Goal: Task Accomplishment & Management: Use online tool/utility

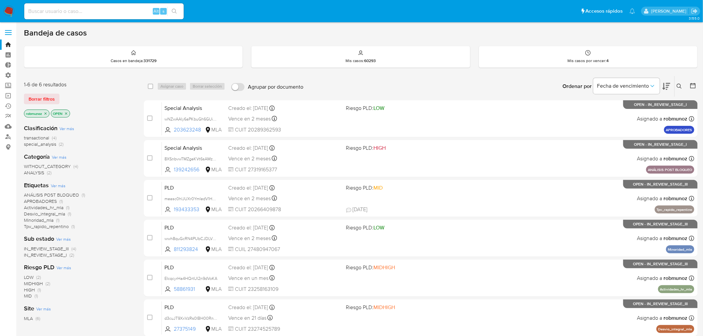
click at [141, 14] on input at bounding box center [104, 11] width 160 height 9
paste input "CNNeQhNudxPpwIbGwkomXdw3"
type input "CNNeQhNudxPpwIbGwkomXdw3"
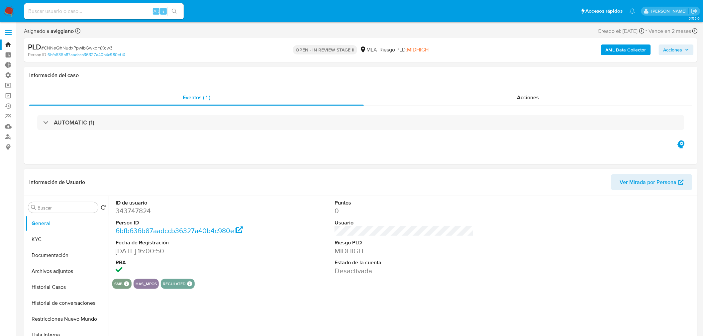
select select "10"
click at [0, 98] on link "Operaciones masivas" at bounding box center [39, 96] width 79 height 10
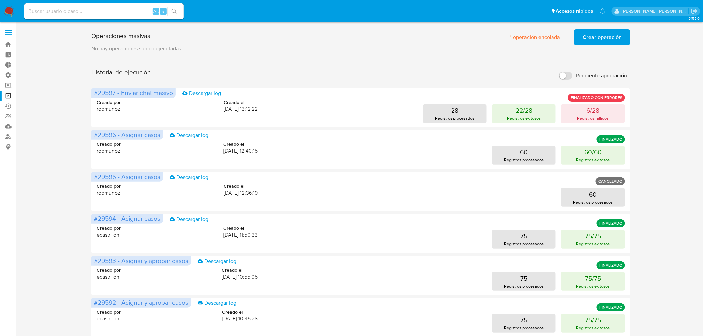
scroll to position [194, 0]
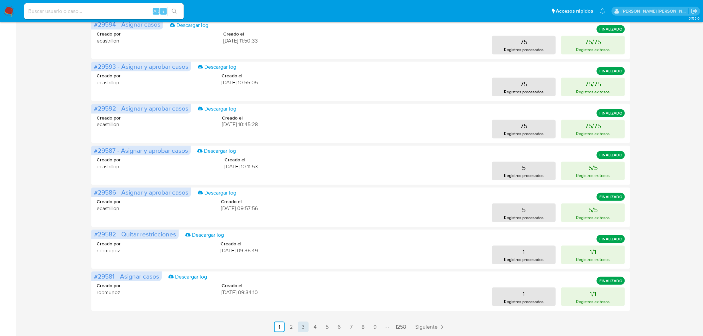
click at [326, 324] on link "5" at bounding box center [327, 327] width 11 height 11
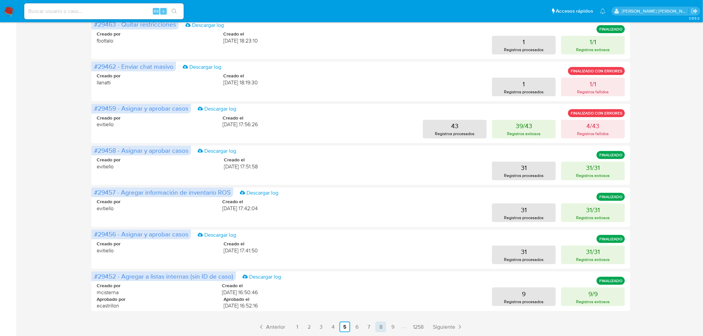
click at [380, 326] on link "8" at bounding box center [380, 327] width 11 height 11
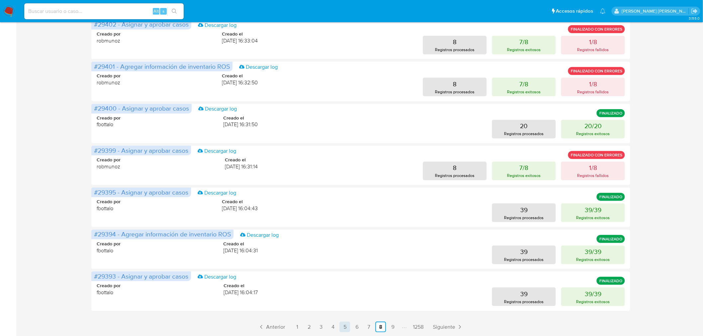
click at [346, 328] on link "5" at bounding box center [345, 327] width 11 height 11
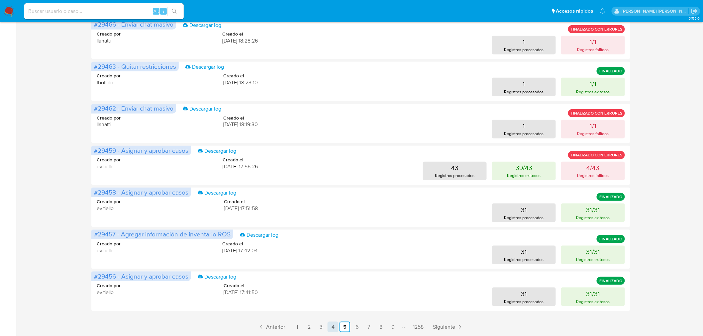
click at [333, 329] on link "4" at bounding box center [333, 327] width 11 height 11
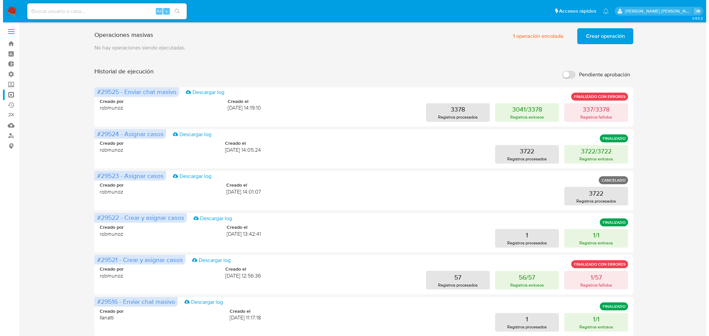
scroll to position [0, 0]
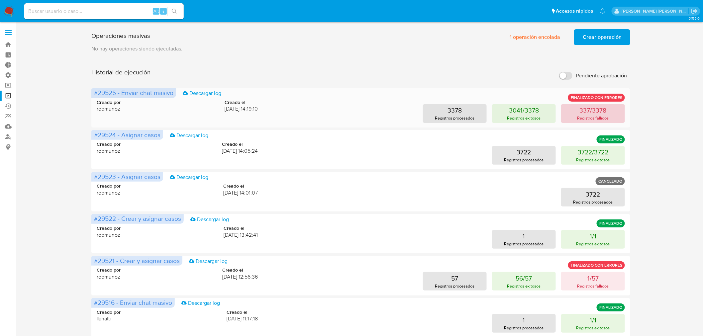
click at [601, 116] on p "Registros fallidos" at bounding box center [594, 118] width 32 height 6
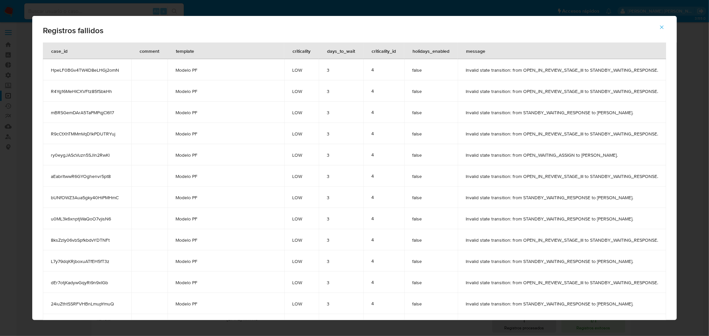
click at [665, 27] on icon "button" at bounding box center [662, 27] width 6 height 6
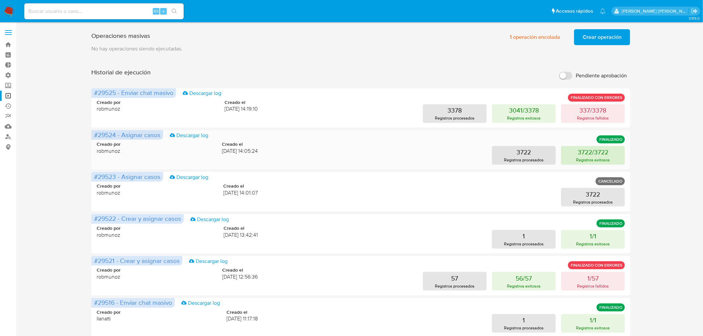
click at [603, 150] on p "3722/3722" at bounding box center [593, 152] width 31 height 9
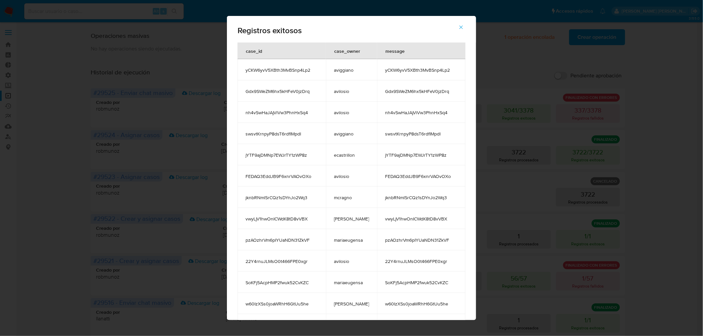
click at [609, 156] on div "Registros exitosos case_id case_owner message yCKW6yvV5XBth3MvBSnp4Lp2 aviggian…" at bounding box center [351, 168] width 703 height 336
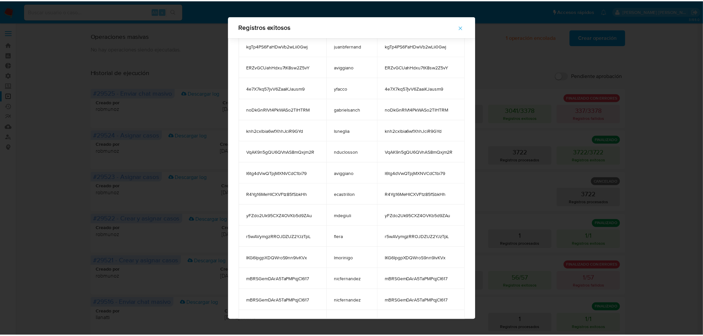
scroll to position [5828, 0]
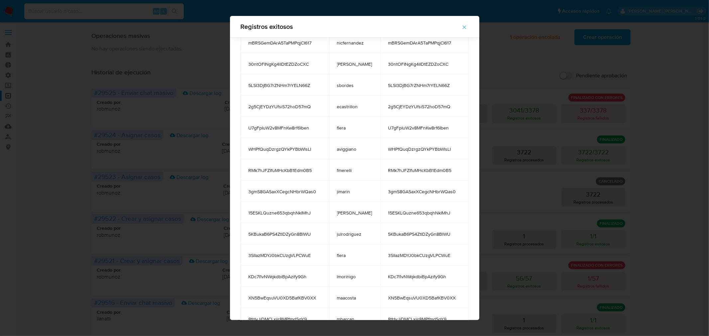
click at [460, 28] on button "button" at bounding box center [464, 27] width 23 height 16
